Goal: Navigation & Orientation: Find specific page/section

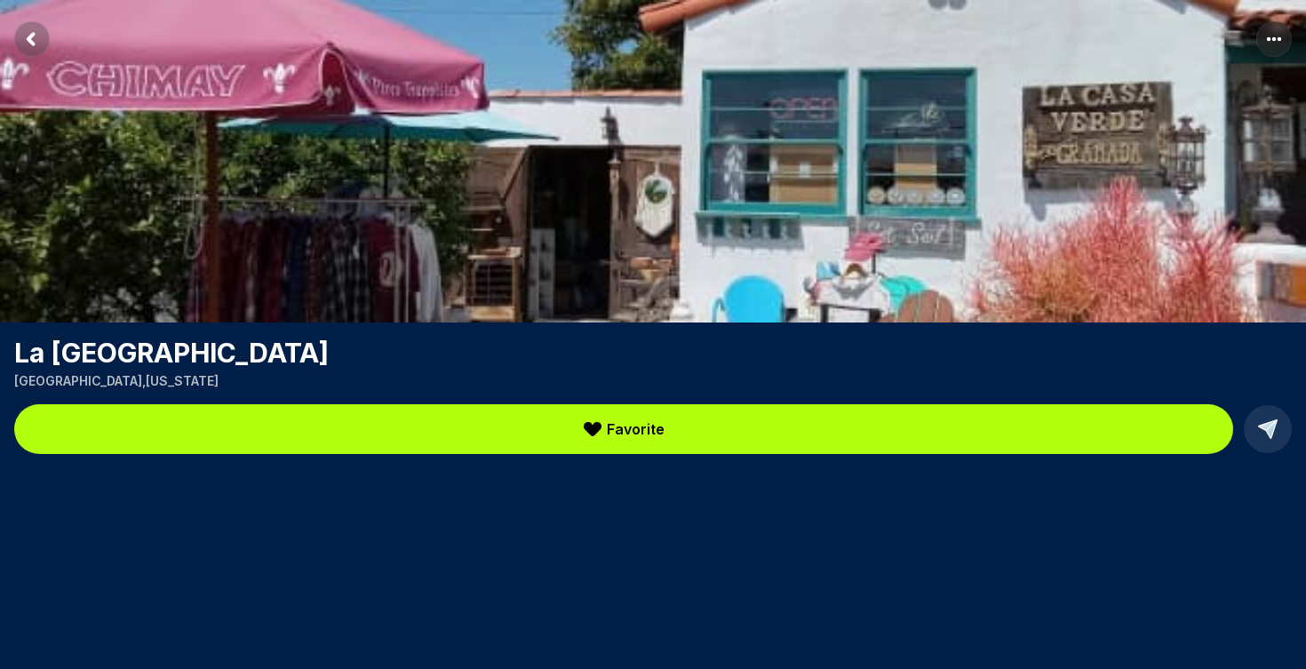
click at [635, 426] on span "Favorite" at bounding box center [636, 429] width 58 height 21
click at [1274, 36] on rect "More options" at bounding box center [1275, 39] width 36 height 36
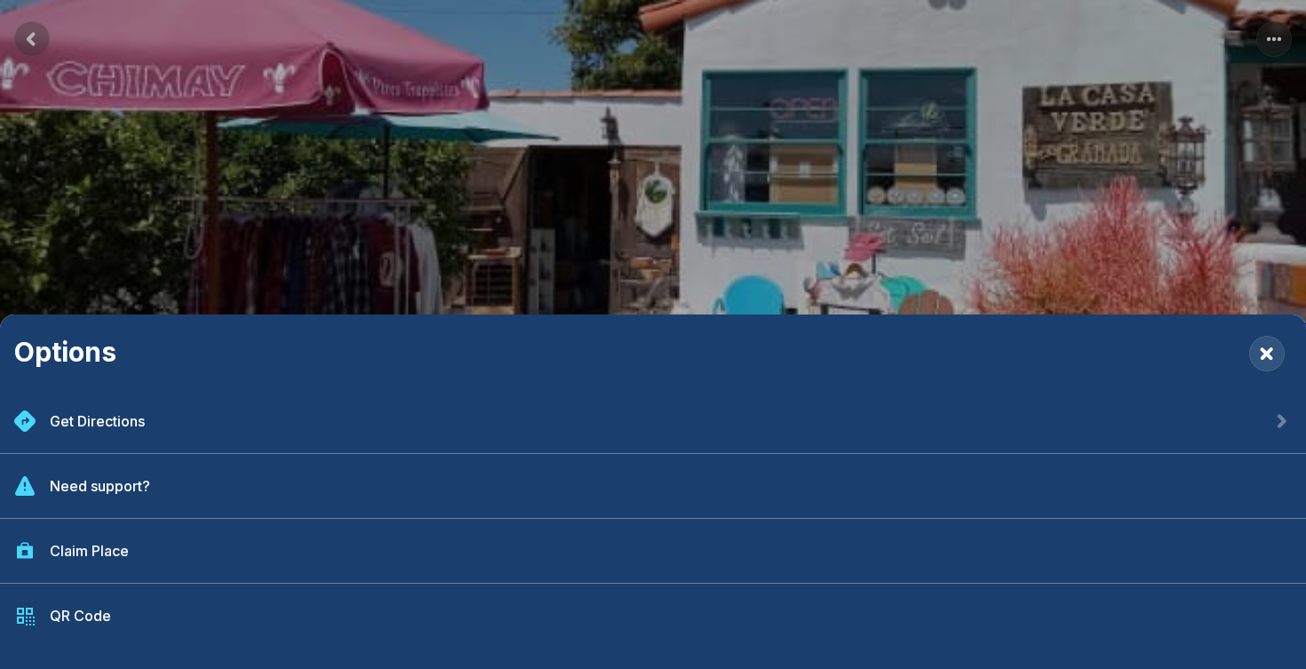
click at [478, 116] on div "Options Get Directions Need support? Claim Place QR Code" at bounding box center [653, 334] width 1306 height 669
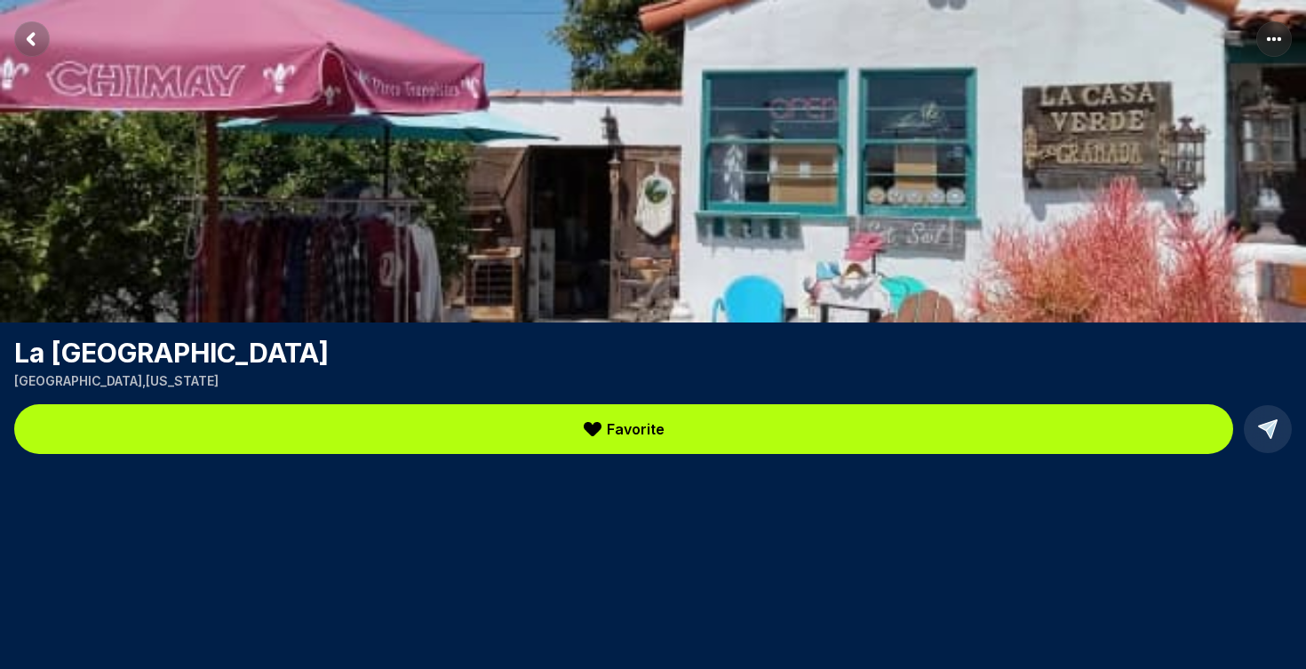
click at [1275, 36] on rect "More options" at bounding box center [1275, 39] width 36 height 36
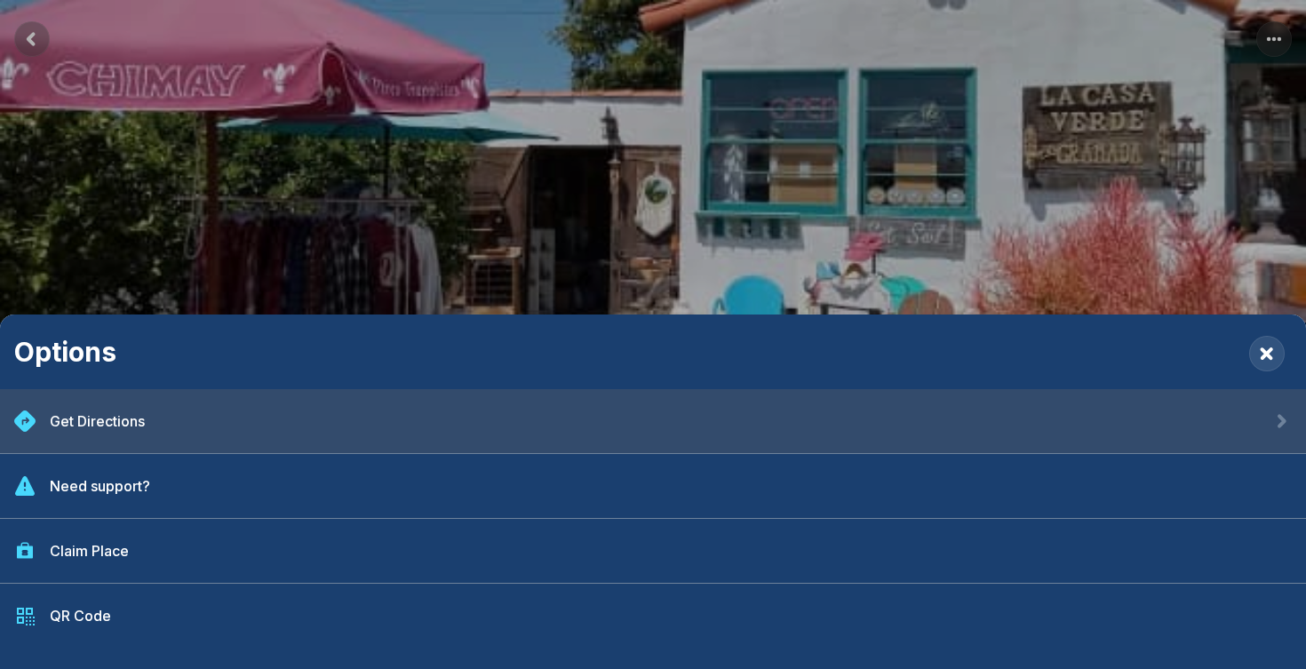
click at [124, 421] on div "Get Directions" at bounding box center [97, 421] width 95 height 21
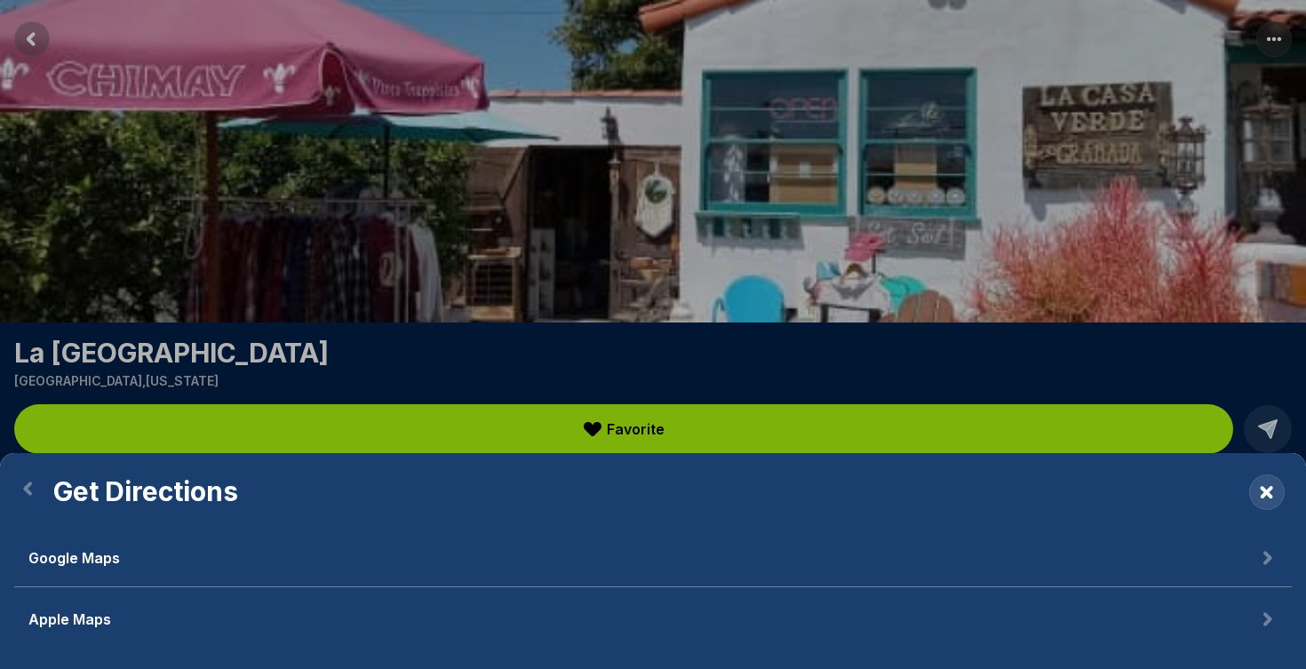
click at [111, 559] on span "Google Maps" at bounding box center [74, 557] width 92 height 21
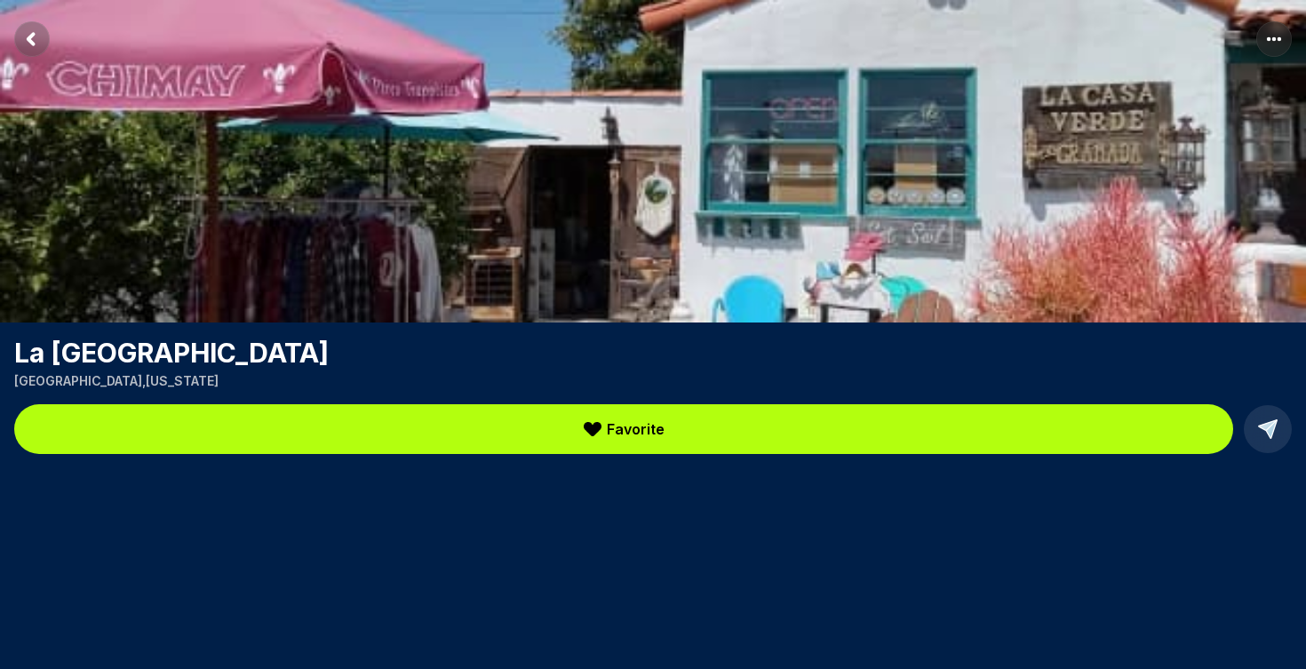
drag, startPoint x: 353, startPoint y: 358, endPoint x: 17, endPoint y: 359, distance: 336.0
click at [17, 359] on h1 "La [GEOGRAPHIC_DATA]" at bounding box center [653, 353] width 1278 height 32
copy h1 "La [GEOGRAPHIC_DATA]"
click at [1274, 430] on icon at bounding box center [1268, 429] width 18 height 18
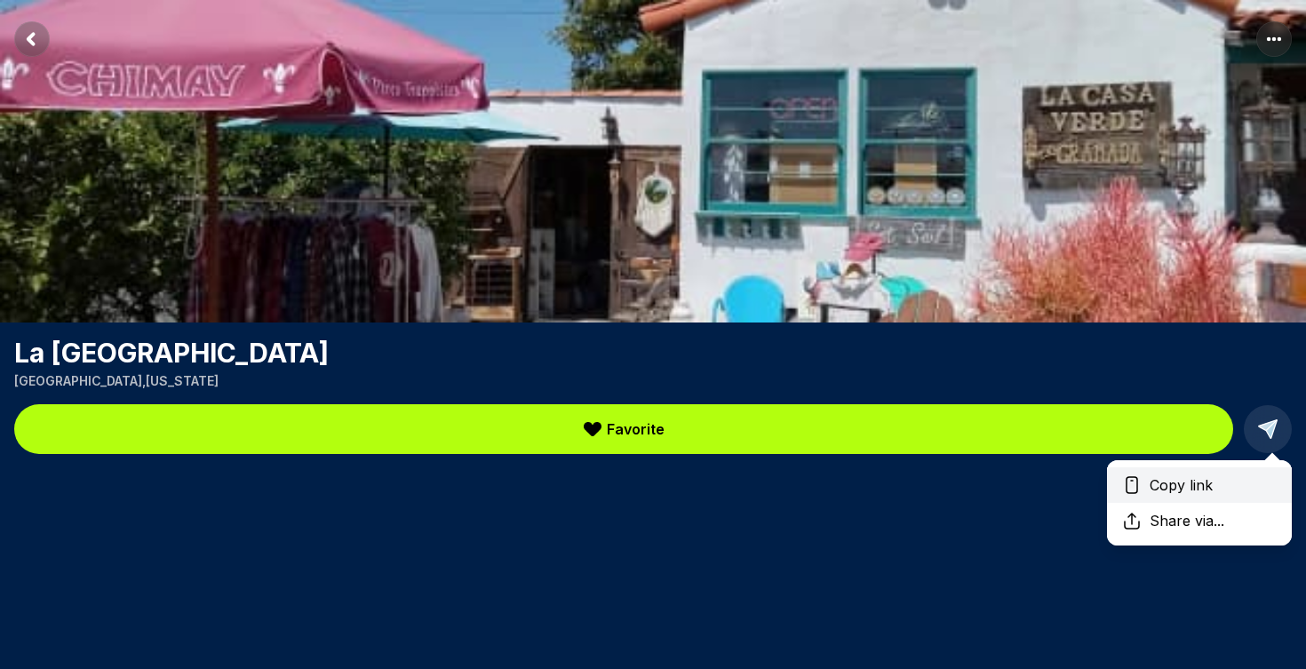
click at [1209, 483] on span "Copy link" at bounding box center [1181, 485] width 77 height 21
